Goal: Task Accomplishment & Management: Use online tool/utility

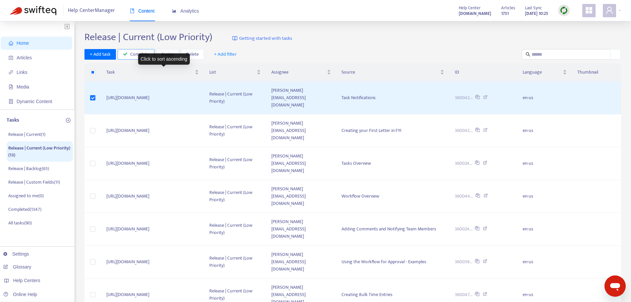
click at [124, 54] on icon "button" at bounding box center [125, 54] width 5 height 5
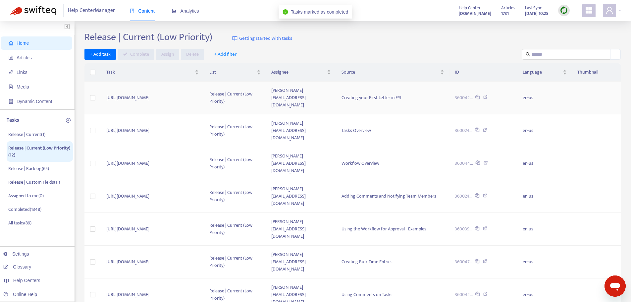
click at [336, 89] on td "[PERSON_NAME][EMAIL_ADDRESS][DOMAIN_NAME]" at bounding box center [301, 97] width 70 height 33
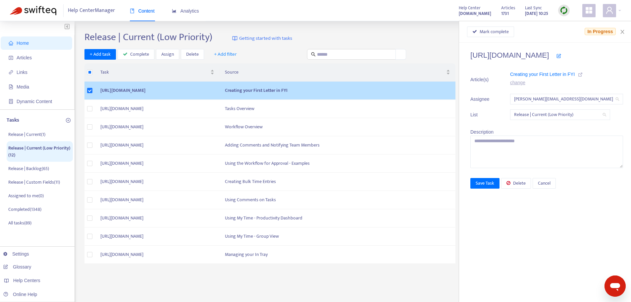
click at [578, 75] on icon at bounding box center [580, 74] width 5 height 5
click at [490, 30] on span "Mark complete" at bounding box center [493, 31] width 29 height 7
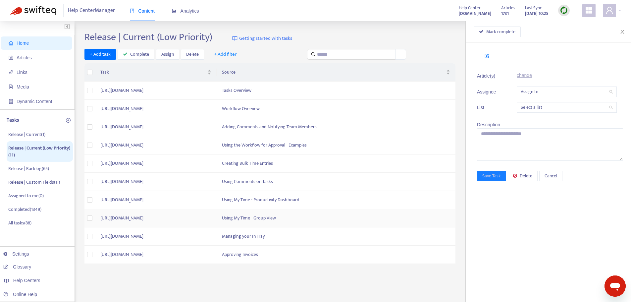
click at [341, 222] on td "Using My Time - Group View" at bounding box center [336, 218] width 239 height 18
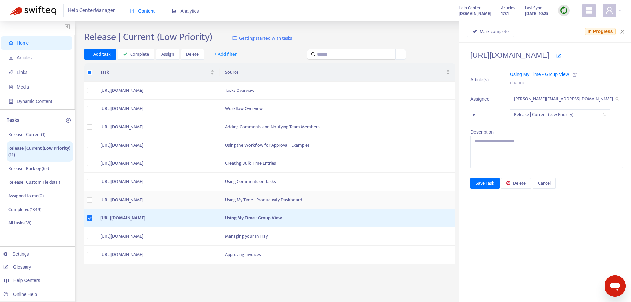
click at [360, 198] on td "Using My Time - Productivity Dashboard" at bounding box center [338, 200] width 236 height 18
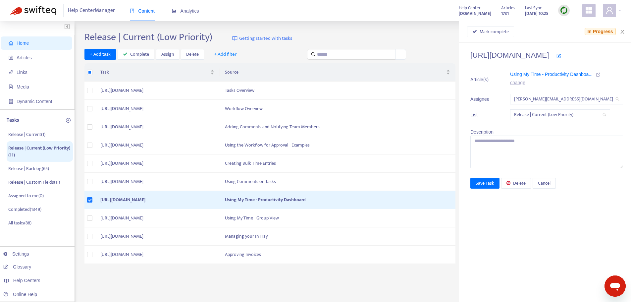
click at [596, 72] on icon at bounding box center [598, 74] width 5 height 5
